Goal: Task Accomplishment & Management: Manage account settings

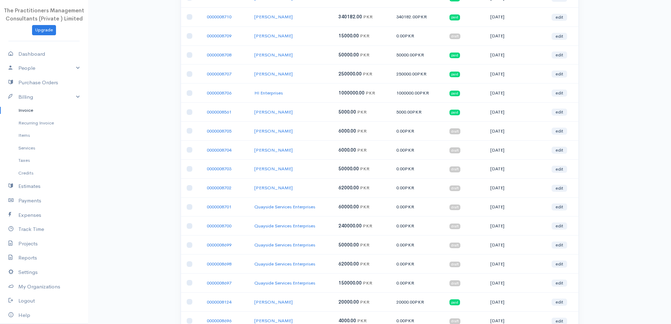
scroll to position [211, 0]
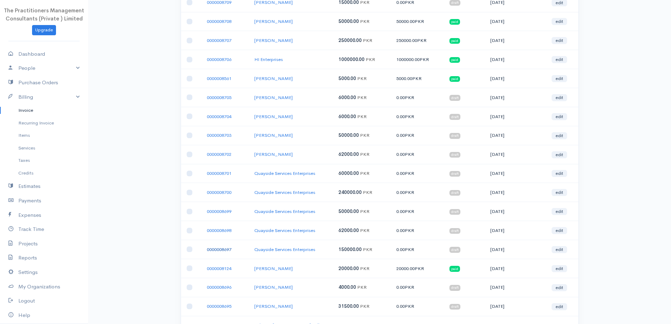
drag, startPoint x: 207, startPoint y: 239, endPoint x: 209, endPoint y: 242, distance: 4.1
click at [208, 241] on td "0000008697" at bounding box center [225, 249] width 48 height 19
click at [209, 246] on link "0000008697" at bounding box center [219, 249] width 25 height 6
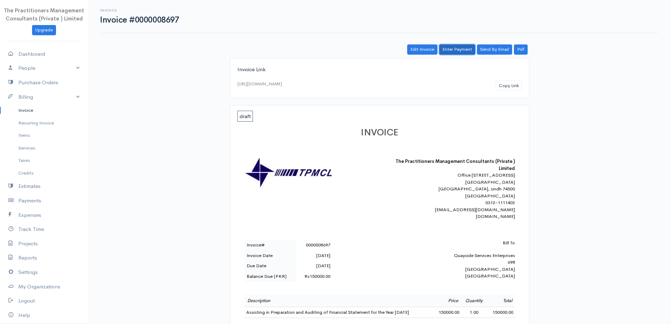
click at [458, 45] on link "Enter Payment" at bounding box center [457, 49] width 36 height 10
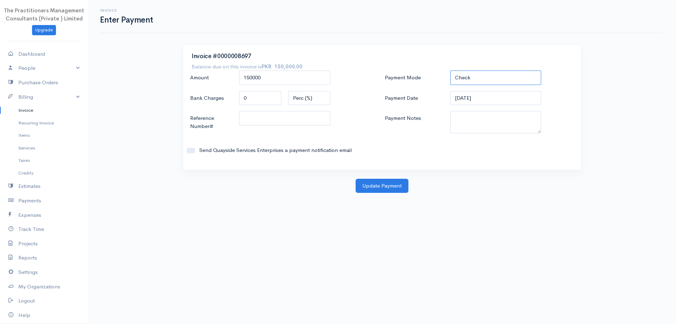
click at [466, 83] on select "Check Bank Transfer Credit Cash Debit ACH VISA MASTERCARD AMEX DISCOVER DINERS …" at bounding box center [495, 77] width 91 height 14
click at [440, 78] on label "Payment Mode" at bounding box center [414, 77] width 66 height 14
click at [450, 78] on select "Check Bank Transfer Credit Cash Debit ACH VISA MASTERCARD AMEX DISCOVER DINERS …" at bounding box center [495, 77] width 91 height 14
drag, startPoint x: 474, startPoint y: 109, endPoint x: 472, endPoint y: 118, distance: 8.6
click at [474, 110] on div "Payment Mode Check Bank Transfer Credit Cash Debit ACH VISA MASTERCARD AMEX DIS…" at bounding box center [479, 115] width 195 height 91
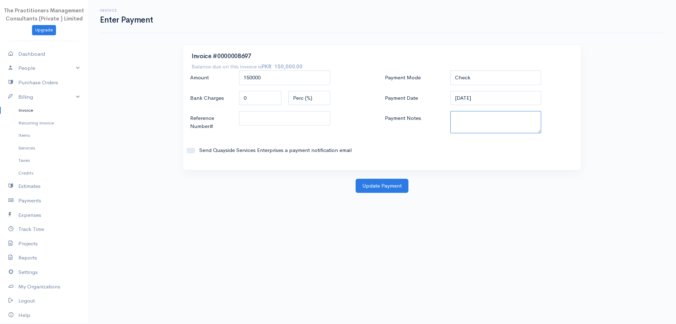
click at [471, 123] on textarea "Payment Notes" at bounding box center [495, 122] width 91 height 22
type textarea "5831"
click at [282, 120] on input "Reference Number#" at bounding box center [284, 118] width 91 height 14
type input "5831"
click at [377, 190] on button "Update Payment" at bounding box center [382, 186] width 53 height 14
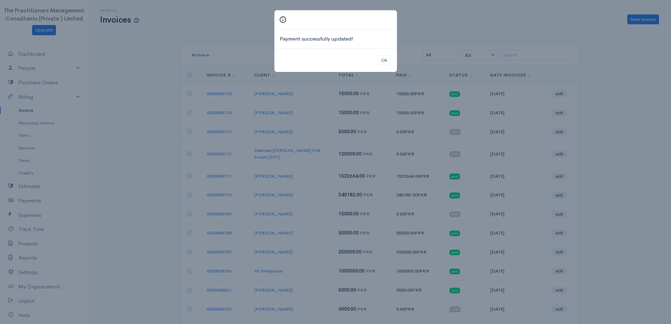
click at [376, 66] on div "Ok" at bounding box center [335, 60] width 123 height 24
click at [381, 60] on button "Ok" at bounding box center [384, 60] width 12 height 10
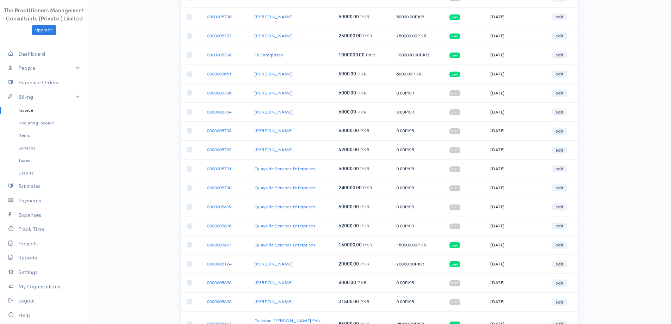
scroll to position [282, 0]
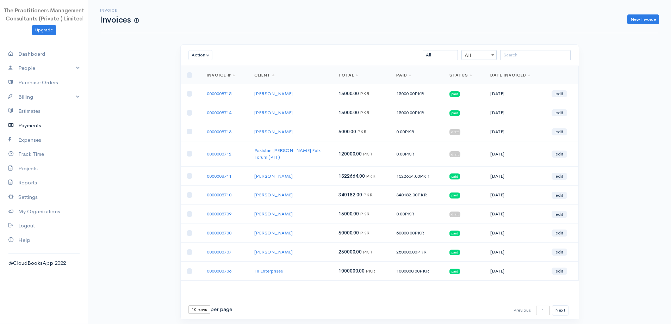
click at [35, 130] on link "Payments" at bounding box center [44, 125] width 88 height 14
